Goal: Task Accomplishment & Management: Manage account settings

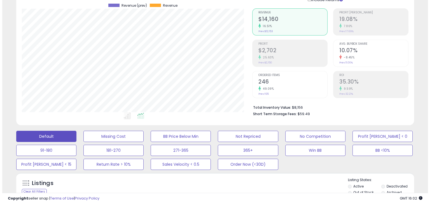
scroll to position [46, 0]
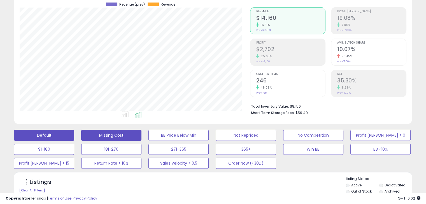
click at [119, 131] on button "Missing Cost" at bounding box center [111, 135] width 60 height 11
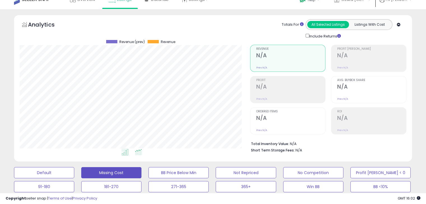
scroll to position [0, 0]
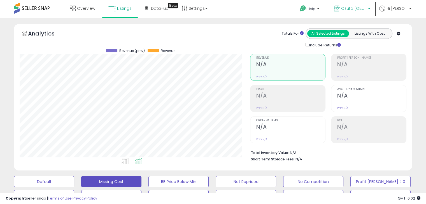
click at [370, 9] on b at bounding box center [369, 10] width 2 height 4
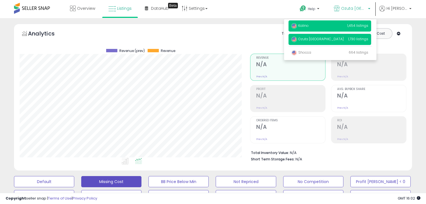
click at [297, 25] on img at bounding box center [294, 26] width 6 height 6
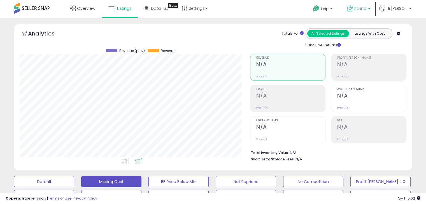
click at [370, 8] on p "Kalino" at bounding box center [358, 9] width 23 height 7
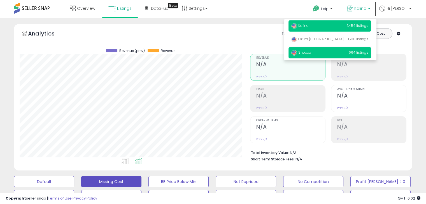
click at [319, 49] on p "Shocca 664 listings" at bounding box center [329, 52] width 83 height 11
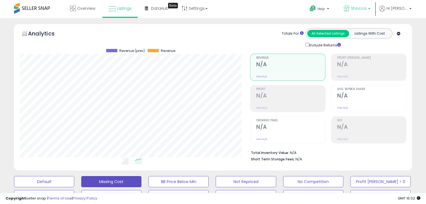
click at [370, 7] on p "Shocca" at bounding box center [357, 9] width 27 height 7
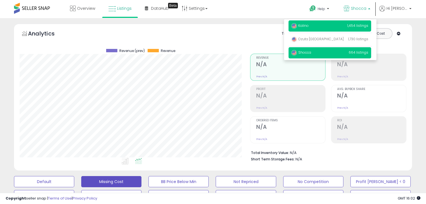
click at [323, 27] on p "Kalino 1,454 listings" at bounding box center [329, 25] width 83 height 11
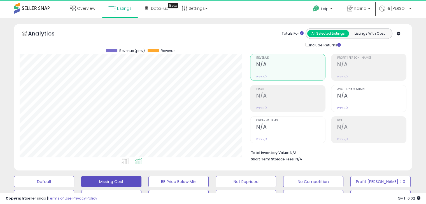
scroll to position [115, 230]
